Goal: Book appointment/travel/reservation

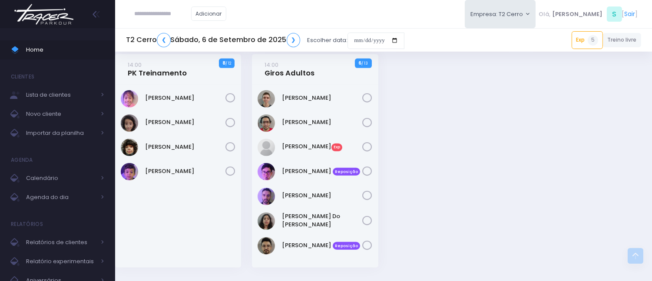
scroll to position [1254, 0]
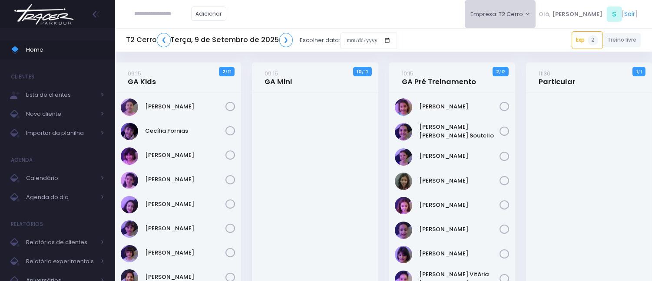
click at [524, 20] on button "Empresa: T2 Cerro" at bounding box center [500, 14] width 71 height 28
click at [515, 65] on div "T2 Cerro T3 Santana T4 Pompeia" at bounding box center [520, 57] width 110 height 56
click at [517, 26] on button "Empresa: T2 Cerro" at bounding box center [500, 14] width 71 height 28
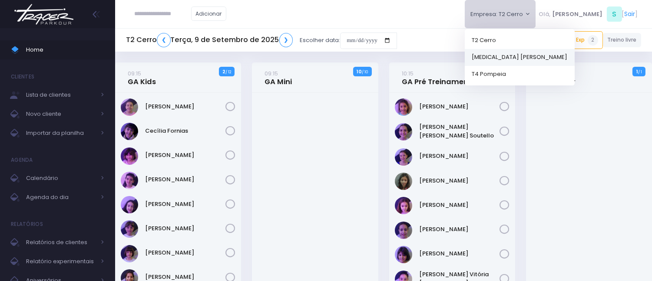
click at [513, 58] on link "[MEDICAL_DATA] [PERSON_NAME]" at bounding box center [520, 57] width 110 height 17
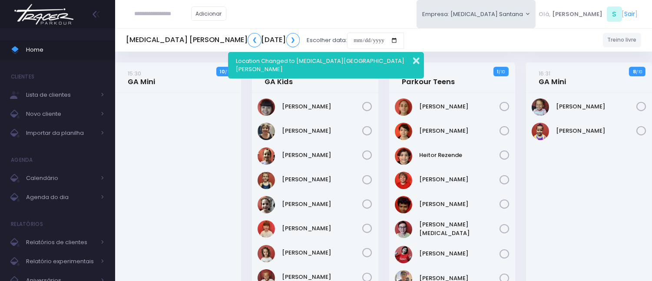
click at [415, 63] on button "button" at bounding box center [410, 60] width 17 height 10
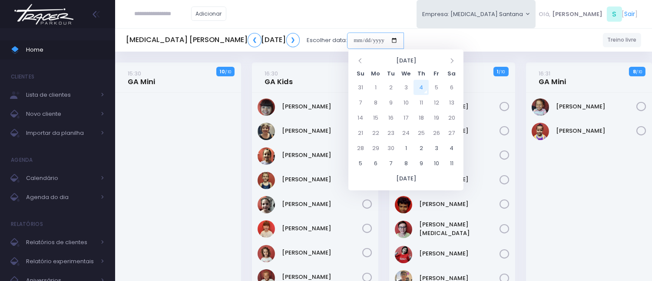
click at [356, 38] on input "date" at bounding box center [375, 41] width 57 height 17
click at [377, 109] on td "8" at bounding box center [375, 102] width 15 height 15
type input "**********"
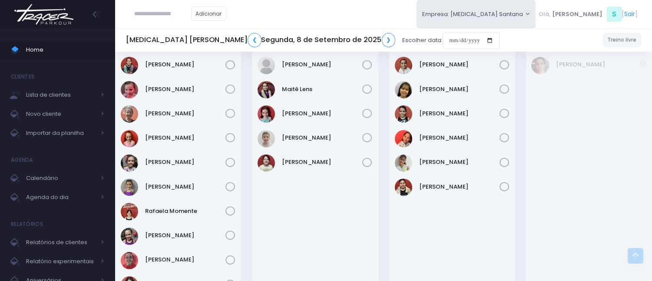
scroll to position [531, 0]
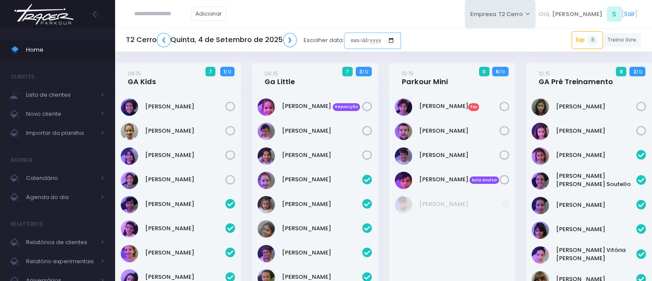
drag, startPoint x: 352, startPoint y: 44, endPoint x: 359, endPoint y: 49, distance: 8.1
click at [352, 43] on input "date" at bounding box center [372, 41] width 57 height 17
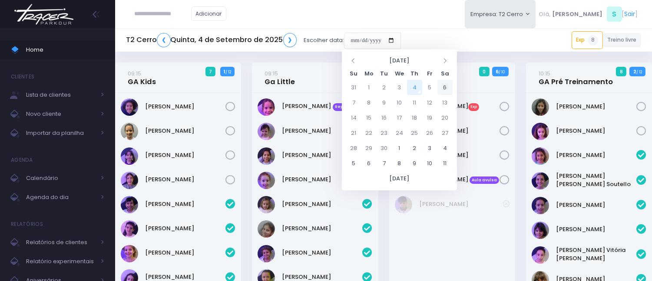
click at [442, 92] on td "6" at bounding box center [444, 87] width 15 height 15
type input "**********"
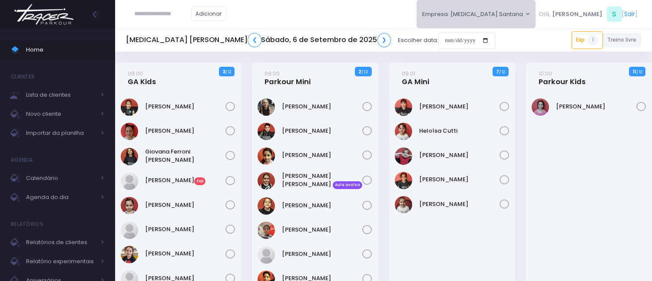
click at [536, 23] on button "Empresa: T3 Santana" at bounding box center [476, 14] width 119 height 28
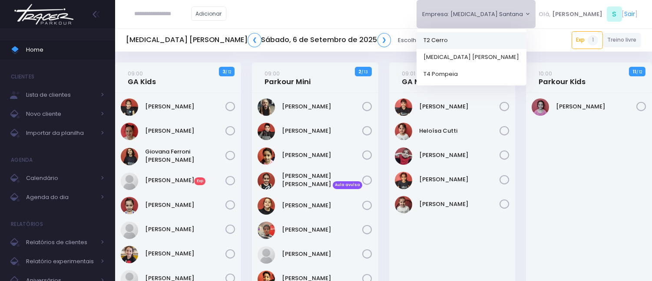
click at [526, 45] on link "T2 Cerro" at bounding box center [472, 40] width 110 height 17
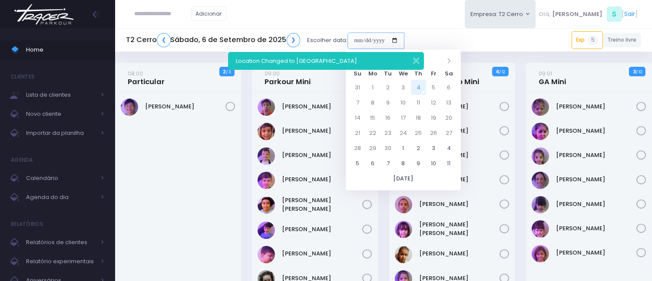
click at [355, 41] on input "date" at bounding box center [375, 41] width 57 height 17
click at [372, 100] on td "8" at bounding box center [372, 102] width 15 height 15
type input "**********"
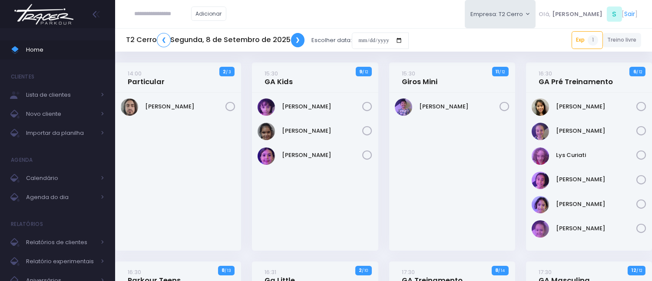
click at [297, 45] on link "❯" at bounding box center [298, 40] width 14 height 14
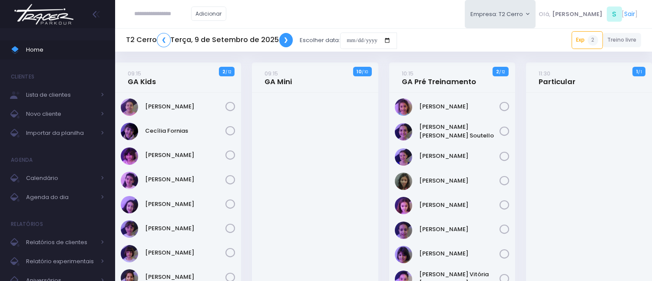
click at [288, 38] on link "❯" at bounding box center [286, 40] width 14 height 14
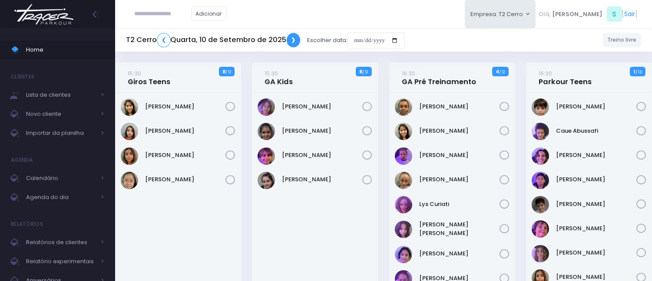
click at [288, 40] on link "❯" at bounding box center [294, 40] width 14 height 14
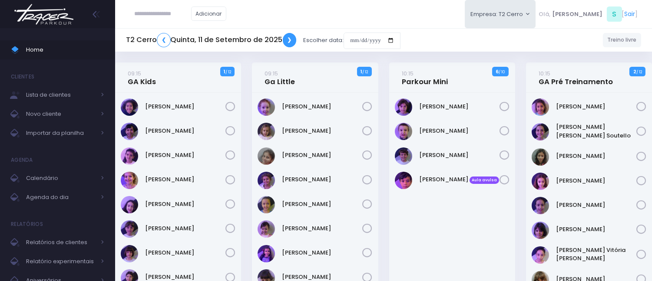
click at [288, 40] on link "❯" at bounding box center [290, 40] width 14 height 14
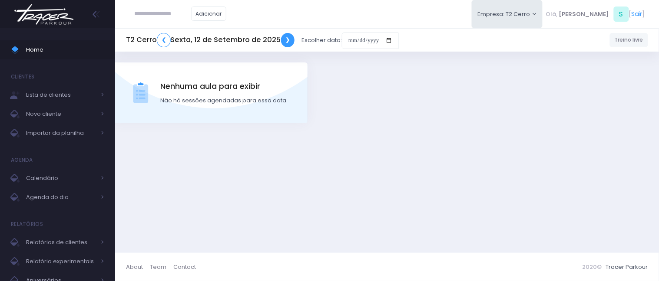
click at [288, 40] on link "❯" at bounding box center [288, 40] width 14 height 14
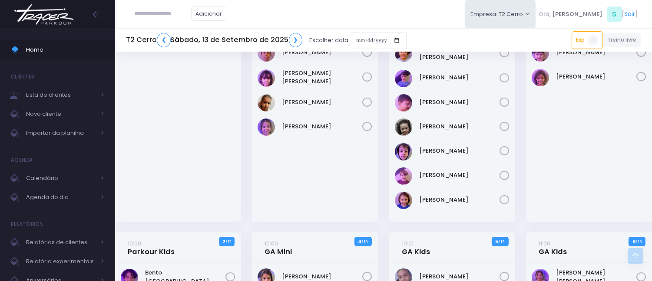
scroll to position [193, 0]
